Goal: Transaction & Acquisition: Purchase product/service

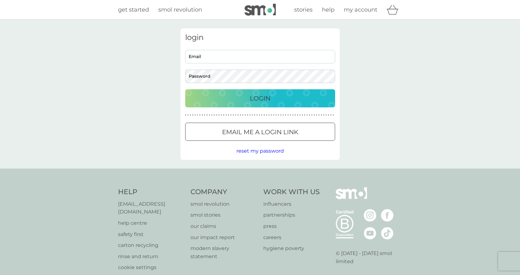
click at [205, 58] on input "Email" at bounding box center [260, 56] width 150 height 13
click at [258, 60] on input "Email" at bounding box center [260, 56] width 150 height 13
click at [185, 89] on button "Login" at bounding box center [260, 98] width 150 height 18
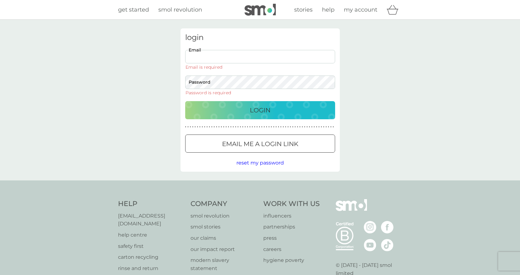
type input "rafe.staples@gmail.com"
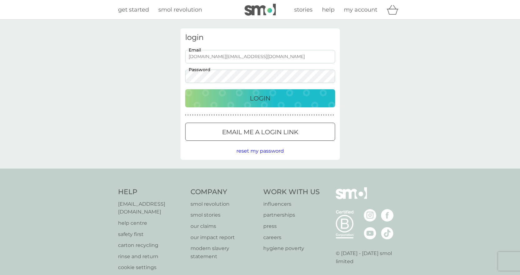
click at [265, 93] on p "Login" at bounding box center [260, 98] width 21 height 10
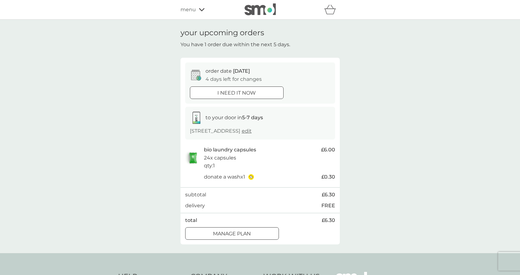
click at [242, 95] on div at bounding box center [236, 93] width 22 height 7
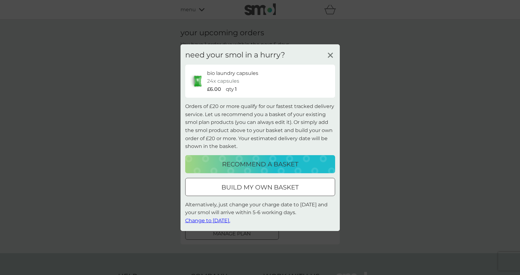
click at [281, 160] on p "recommend a basket" at bounding box center [260, 164] width 76 height 10
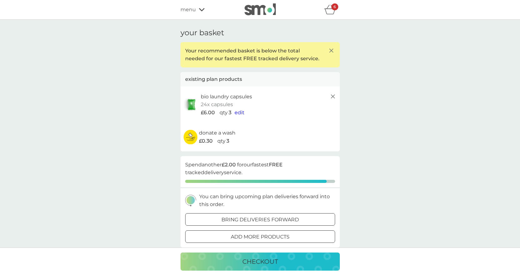
click at [243, 239] on p "add more products" at bounding box center [260, 237] width 59 height 8
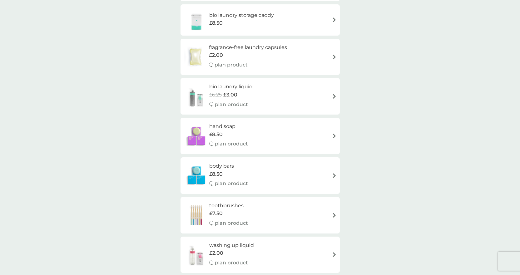
scroll to position [406, 0]
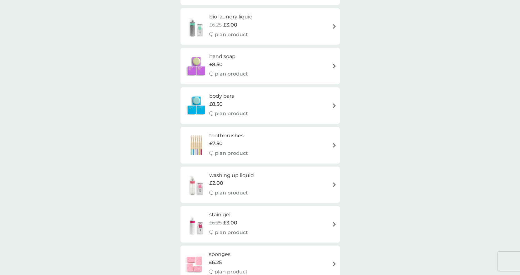
click at [226, 137] on h6 "toothbrushes" at bounding box center [228, 136] width 39 height 8
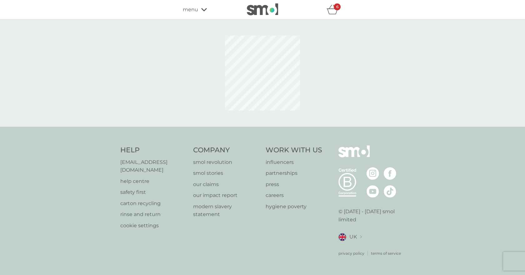
select select "119"
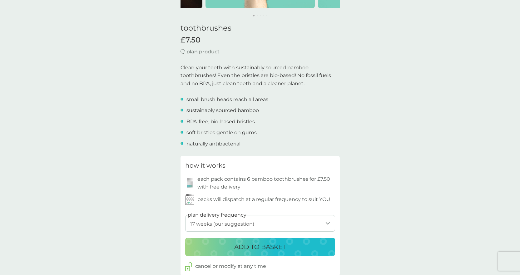
scroll to position [156, 0]
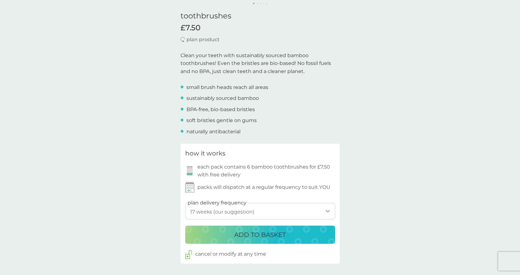
click at [274, 235] on p "ADD TO BASKET" at bounding box center [260, 235] width 52 height 10
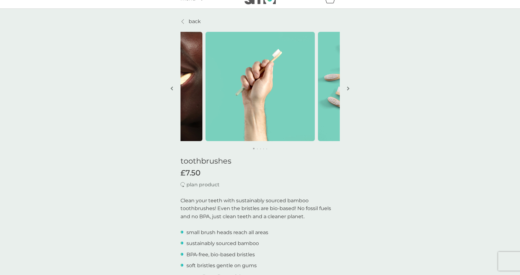
scroll to position [0, 0]
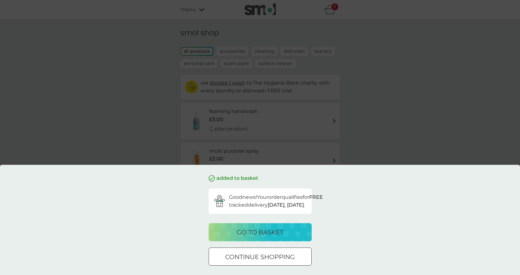
click at [253, 253] on p "continue shopping" at bounding box center [260, 257] width 70 height 10
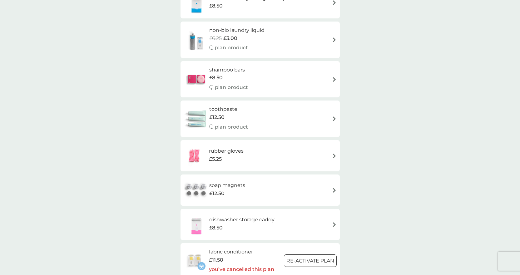
scroll to position [718, 0]
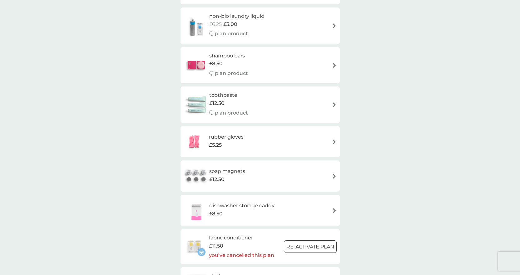
click at [223, 56] on h6 "shampoo bars" at bounding box center [228, 56] width 39 height 8
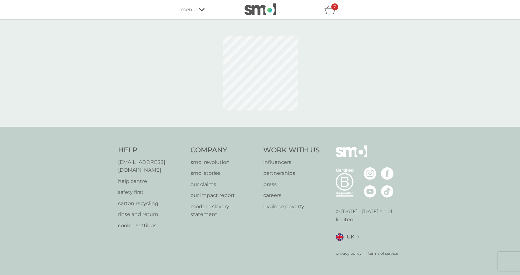
select select "63"
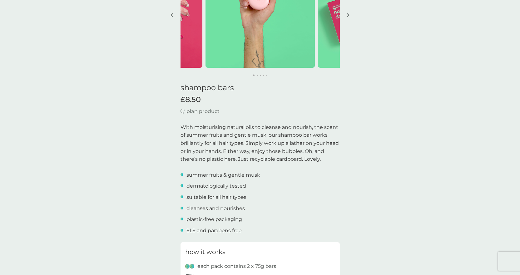
scroll to position [94, 0]
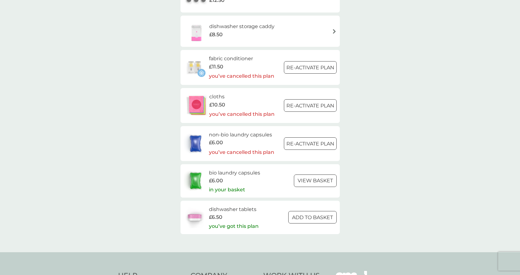
scroll to position [905, 0]
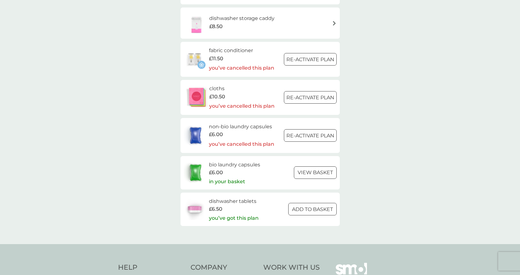
click at [304, 209] on div at bounding box center [305, 209] width 6 height 6
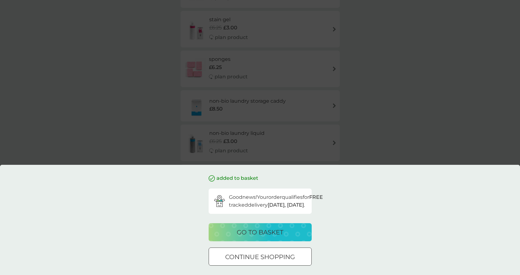
scroll to position [593, 0]
click at [268, 258] on div at bounding box center [260, 257] width 22 height 7
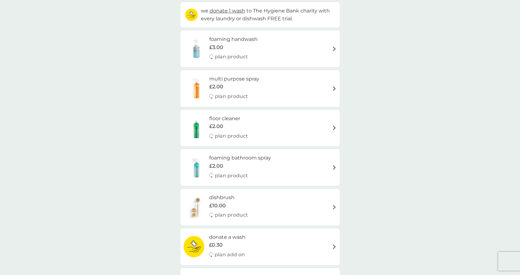
scroll to position [62, 0]
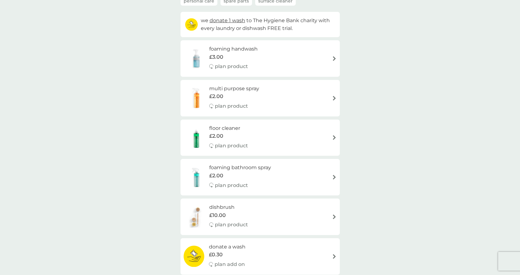
click at [333, 59] on img at bounding box center [334, 58] width 5 height 5
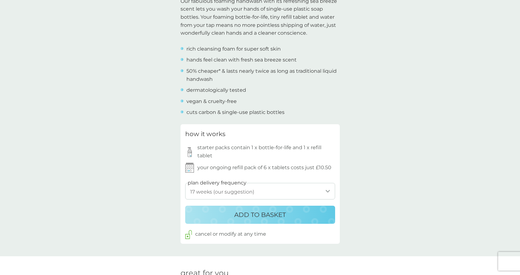
scroll to position [250, 0]
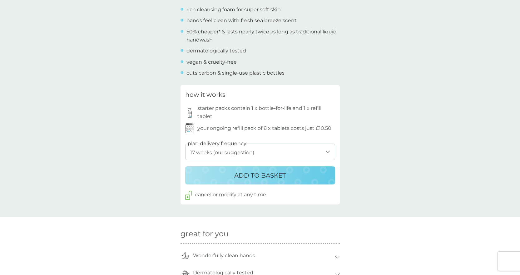
click at [260, 153] on select "1 week 2 weeks 3 weeks 4 weeks 5 weeks 6 weeks 7 weeks 8 weeks 9 weeks 10 weeks…" at bounding box center [260, 152] width 150 height 17
select select "182"
click at [185, 144] on select "1 week 2 weeks 3 weeks 4 weeks 5 weeks 6 weeks 7 weeks 8 weeks 9 weeks 10 weeks…" at bounding box center [260, 152] width 150 height 17
click at [280, 175] on p "ADD TO BASKET" at bounding box center [260, 175] width 52 height 10
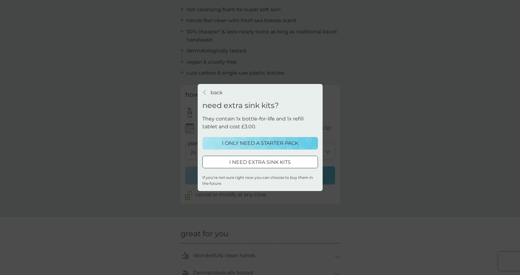
click at [271, 143] on p "I ONLY NEED A STARTER PACK" at bounding box center [260, 143] width 76 height 8
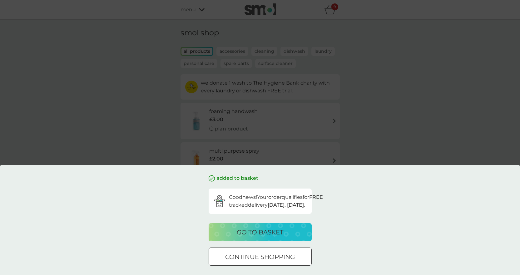
click at [281, 235] on p "go to basket" at bounding box center [260, 232] width 47 height 10
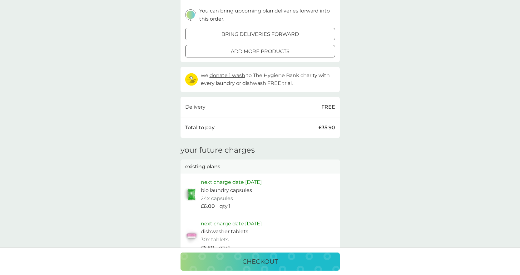
scroll to position [312, 0]
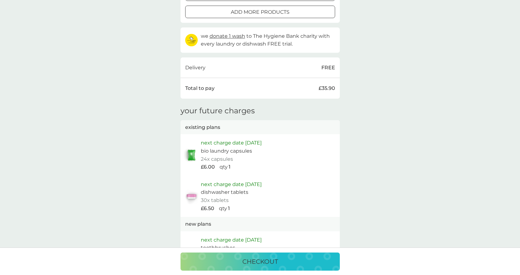
click at [275, 262] on p "checkout" at bounding box center [260, 262] width 36 height 10
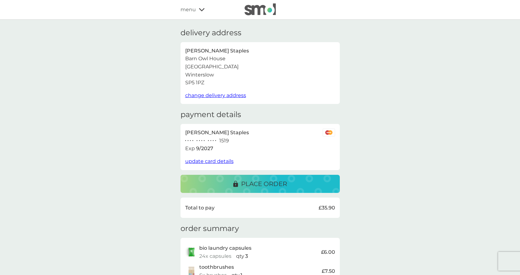
click at [287, 180] on p "place order" at bounding box center [264, 184] width 46 height 10
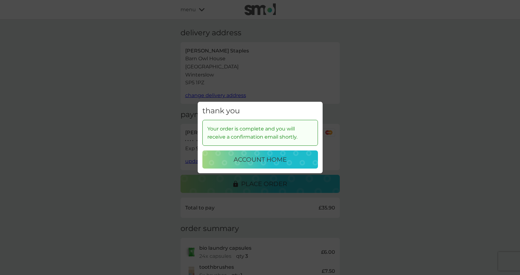
click at [266, 164] on p "account home" at bounding box center [260, 160] width 53 height 10
